Goal: Information Seeking & Learning: Understand process/instructions

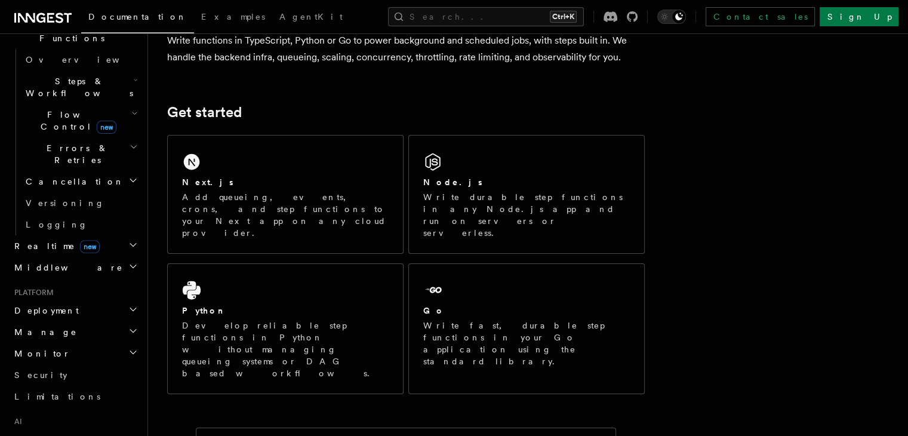
scroll to position [161, 0]
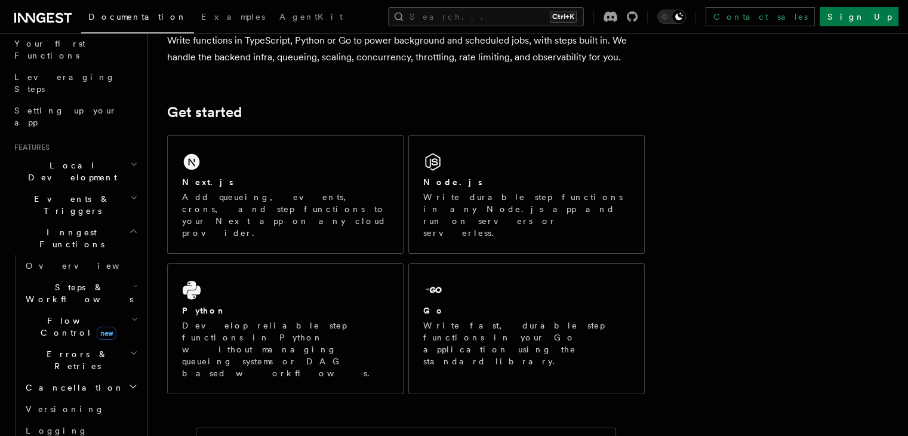
click at [67, 276] on h2 "Steps & Workflows" at bounding box center [80, 292] width 119 height 33
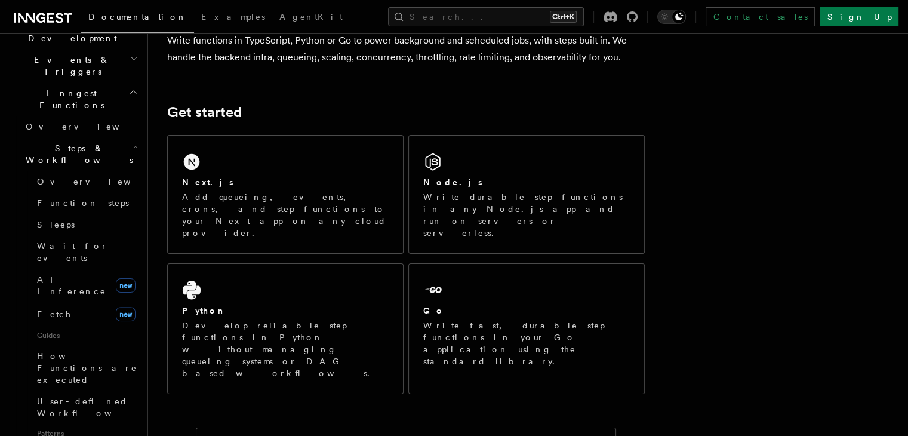
scroll to position [309, 0]
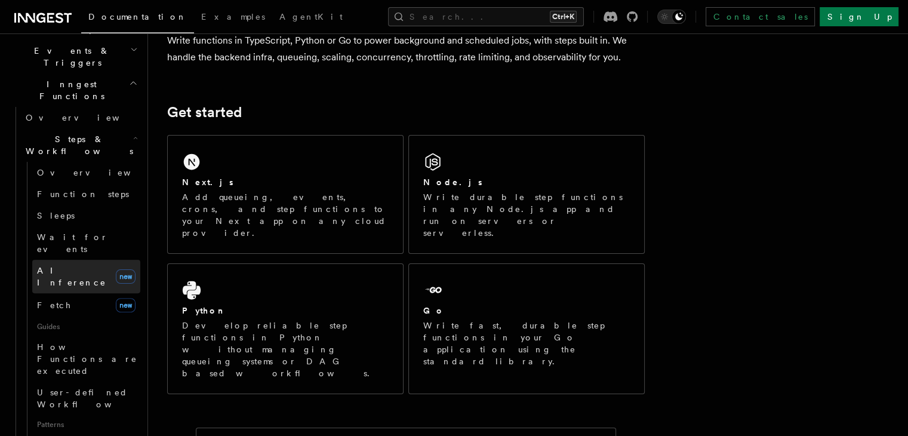
click at [72, 264] on span "AI Inference" at bounding box center [74, 276] width 74 height 24
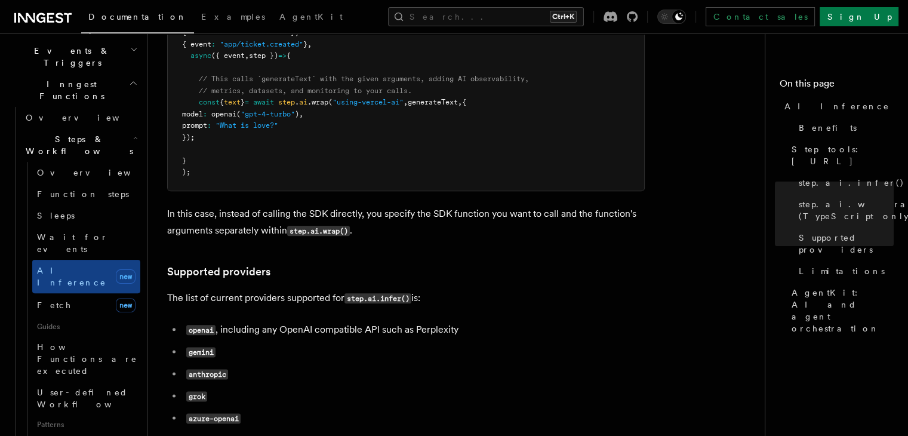
scroll to position [1471, 0]
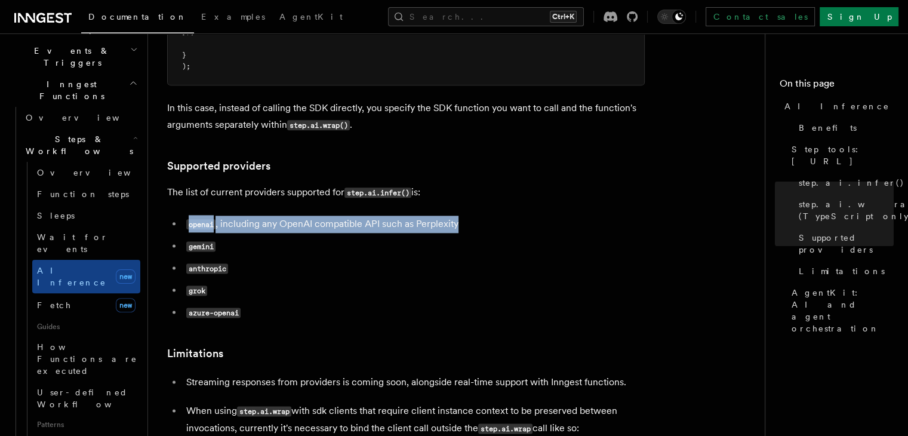
drag, startPoint x: 185, startPoint y: 170, endPoint x: 478, endPoint y: 169, distance: 292.5
click at [478, 215] on li "openai , including any OpenAI compatible API such as Perplexity" at bounding box center [414, 223] width 462 height 17
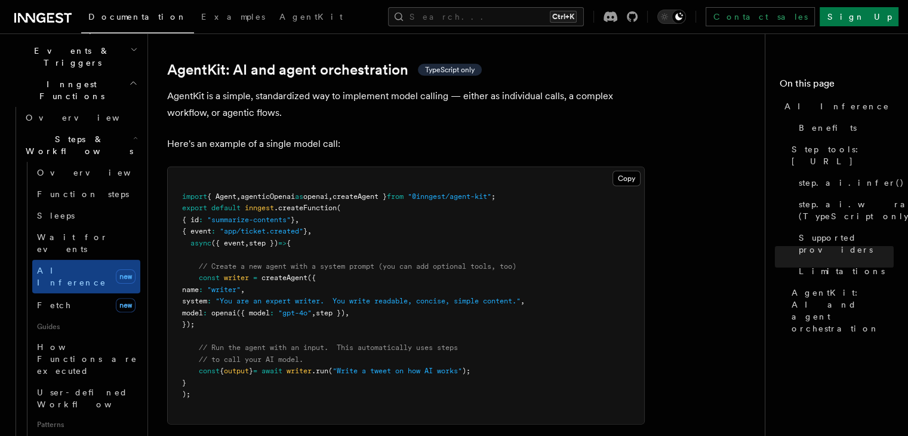
scroll to position [3505, 0]
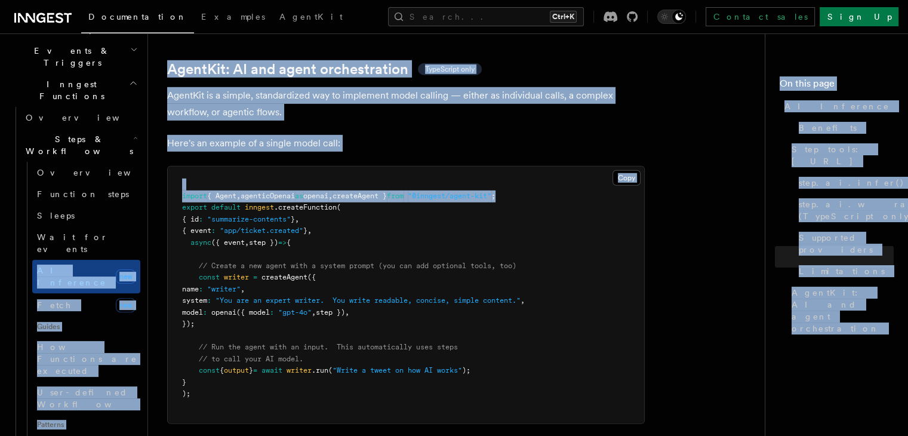
drag, startPoint x: 533, startPoint y: 146, endPoint x: 141, endPoint y: 145, distance: 392.2
click at [180, 167] on pre "import { Agent , agenticOpenai as openai , createAgent } from "@inngest/agent-k…" at bounding box center [406, 295] width 476 height 257
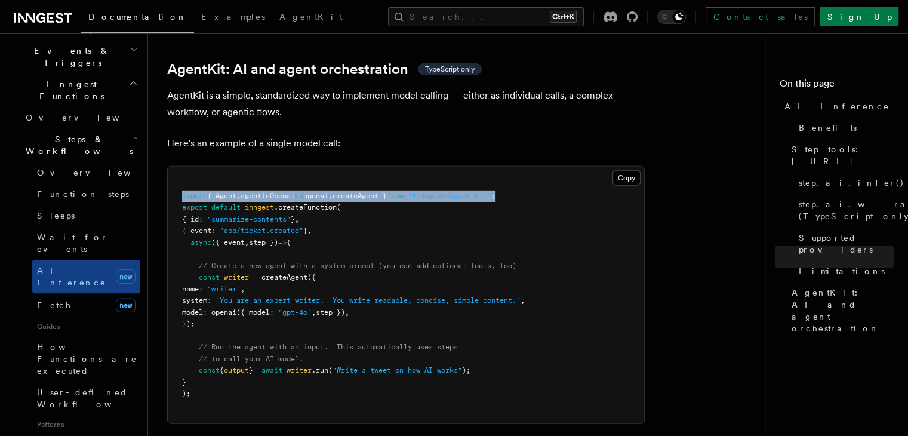
drag, startPoint x: 180, startPoint y: 146, endPoint x: 530, endPoint y: 141, distance: 350.4
click at [530, 167] on pre "import { Agent , agenticOpenai as openai , createAgent } from "@inngest/agent-k…" at bounding box center [406, 295] width 476 height 257
copy span "import { Agent , agenticOpenai as openai , createAgent } from "@inngest/agent-k…"
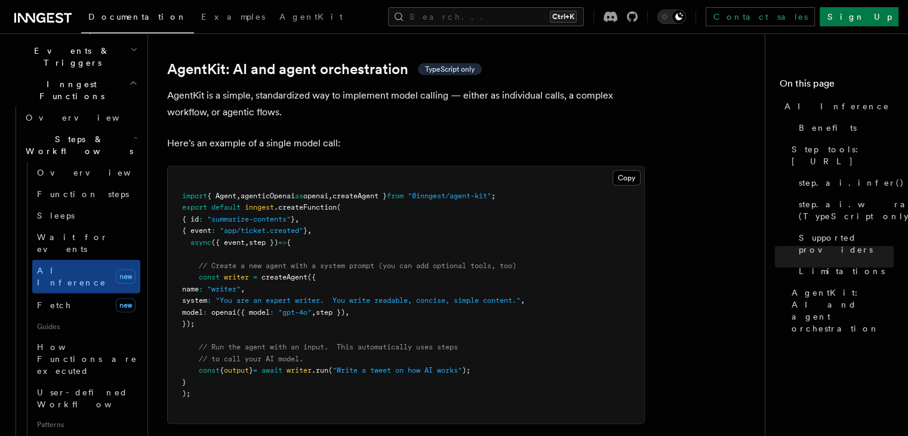
click at [392, 184] on pre "import { Agent , agenticOpenai as openai , createAgent } from "@inngest/agent-k…" at bounding box center [406, 295] width 476 height 257
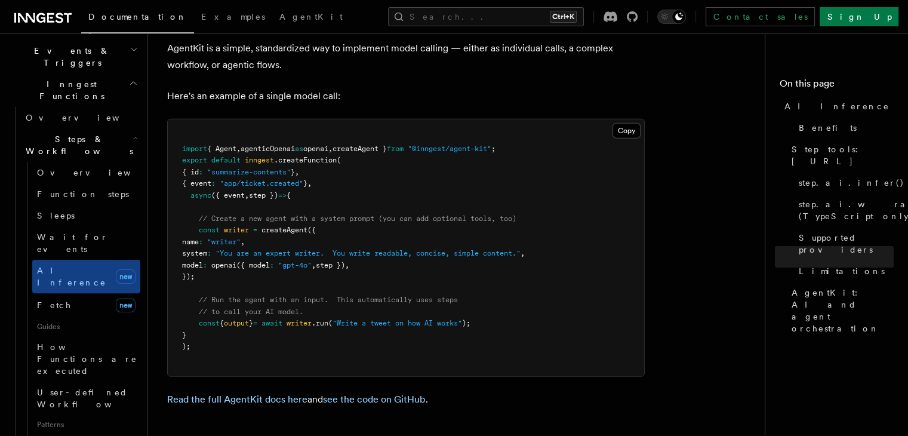
drag, startPoint x: 198, startPoint y: 167, endPoint x: 290, endPoint y: 223, distance: 108.0
click at [290, 223] on pre "import { Agent , agenticOpenai as openai , createAgent } from "@inngest/agent-k…" at bounding box center [406, 247] width 476 height 257
copy code "// Create a new agent with a system prompt (you can add optional tools, too) co…"
click at [412, 230] on pre "import { Agent , agenticOpenai as openai , createAgent } from "@inngest/agent-k…" at bounding box center [406, 247] width 476 height 257
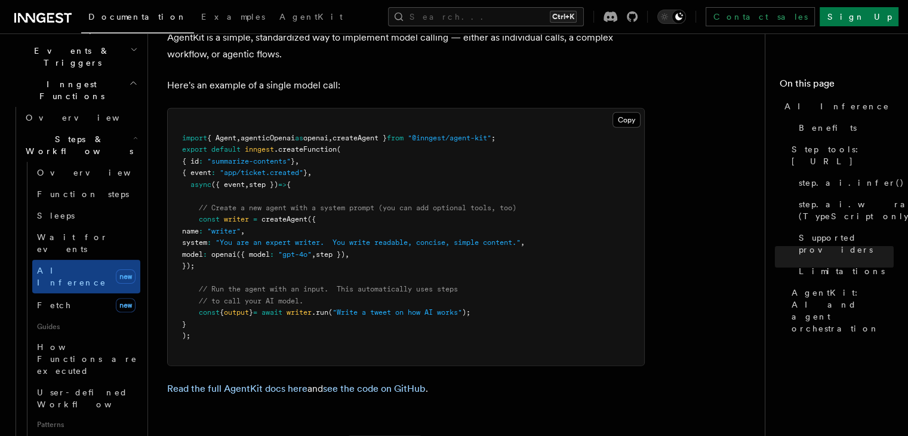
scroll to position [3596, 0]
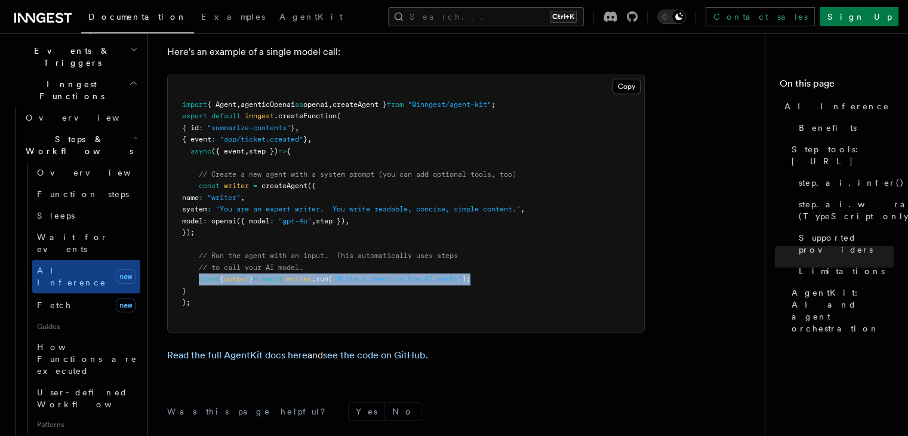
drag, startPoint x: 198, startPoint y: 226, endPoint x: 543, endPoint y: 225, distance: 345.6
click at [543, 225] on pre "import { Agent , agenticOpenai as openai , createAgent } from "@inngest/agent-k…" at bounding box center [406, 203] width 476 height 257
copy span "const { output } = await writer .run ( "Write a tweet on how AI works" );"
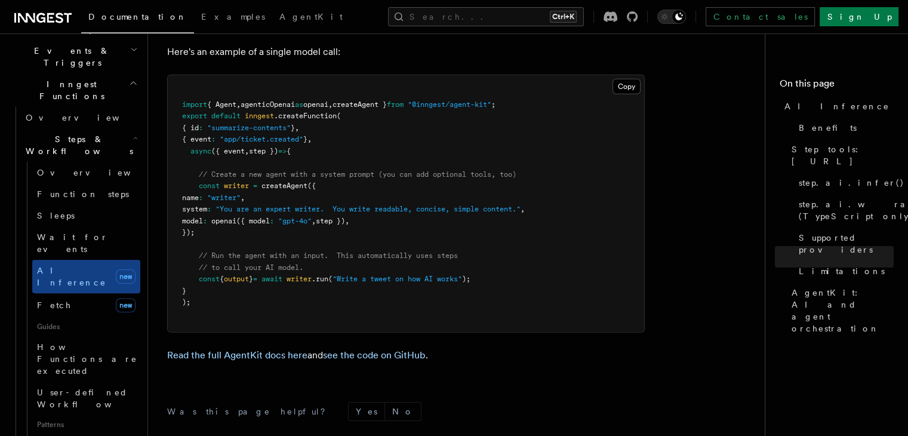
click at [198, 251] on span at bounding box center [190, 255] width 17 height 8
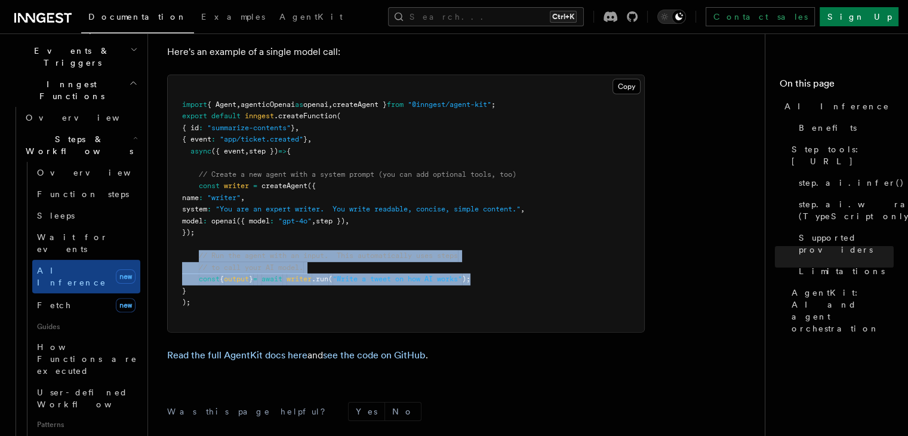
drag, startPoint x: 199, startPoint y: 204, endPoint x: 519, endPoint y: 223, distance: 319.9
click at [519, 223] on pre "import { Agent , agenticOpenai as openai , createAgent } from "@inngest/agent-k…" at bounding box center [406, 203] width 476 height 257
copy code "// Run the agent with an input. This automatically uses steps // to call your A…"
